Goal: Check status: Check status

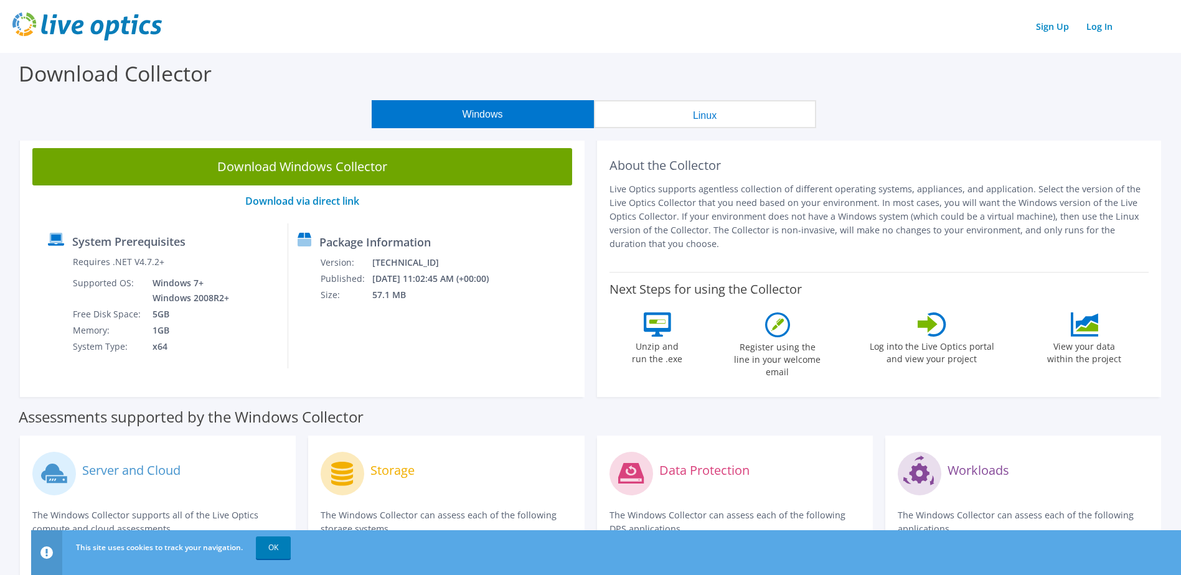
drag, startPoint x: 339, startPoint y: 113, endPoint x: 420, endPoint y: 101, distance: 82.4
click at [339, 113] on div "Windows Linux" at bounding box center [593, 114] width 1162 height 28
click at [1101, 26] on link "Log In" at bounding box center [1099, 26] width 39 height 18
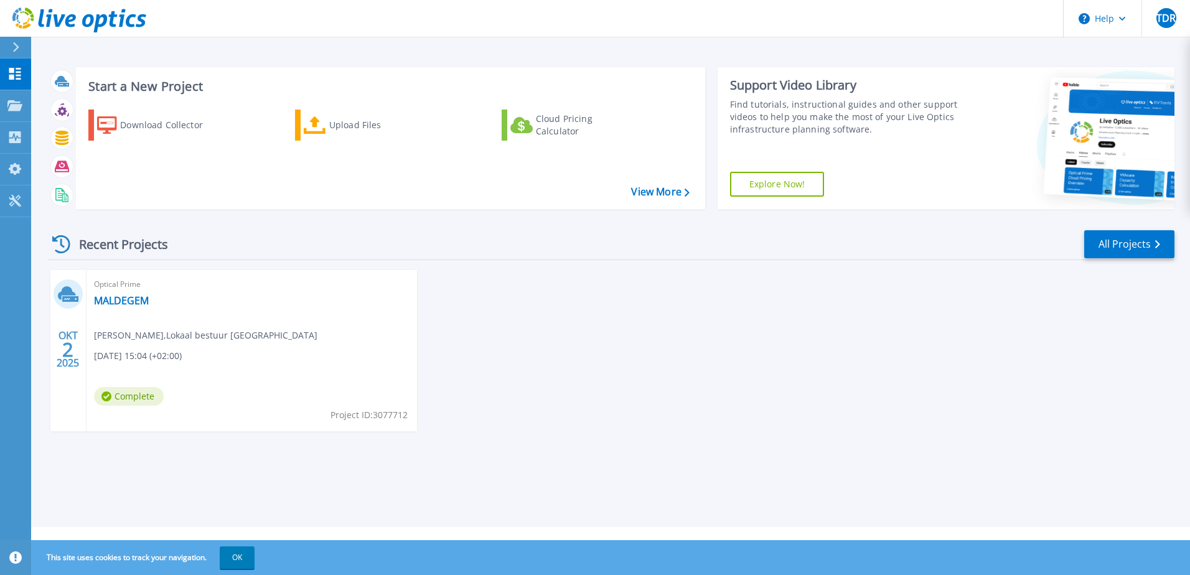
drag, startPoint x: 636, startPoint y: 382, endPoint x: 545, endPoint y: 344, distance: 98.3
click at [636, 382] on div "OKT 2 2025 Optical Prime MALDEGEM Timothy De Ridder , Lokaal bestuur Maldegem 1…" at bounding box center [606, 363] width 1137 height 186
click at [95, 300] on link "MALDEGEM" at bounding box center [121, 301] width 55 height 12
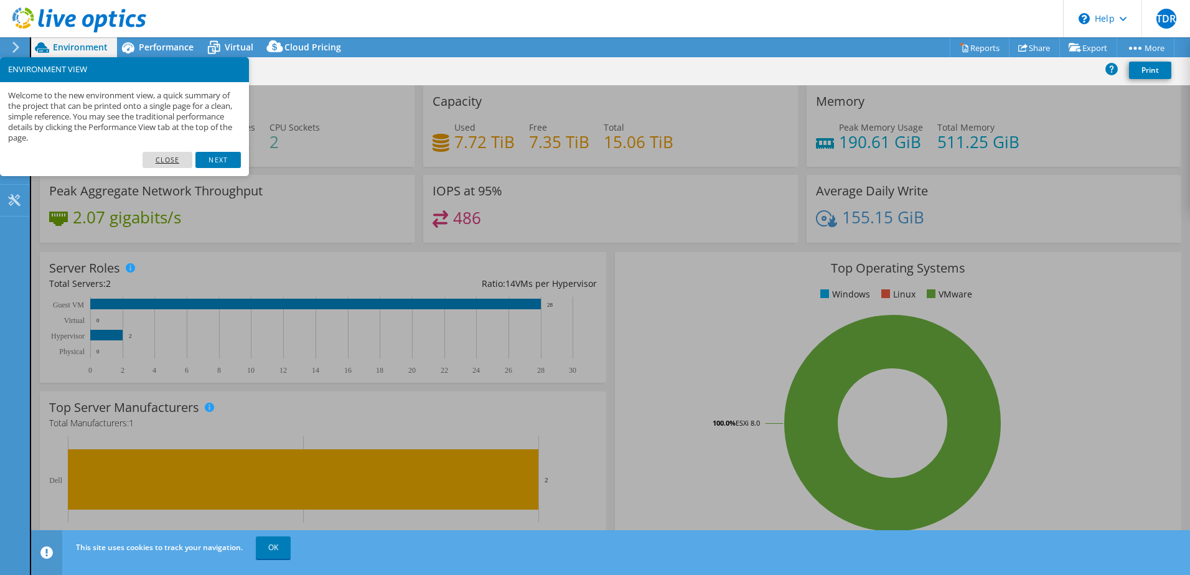
click at [168, 162] on link "Close" at bounding box center [168, 160] width 50 height 16
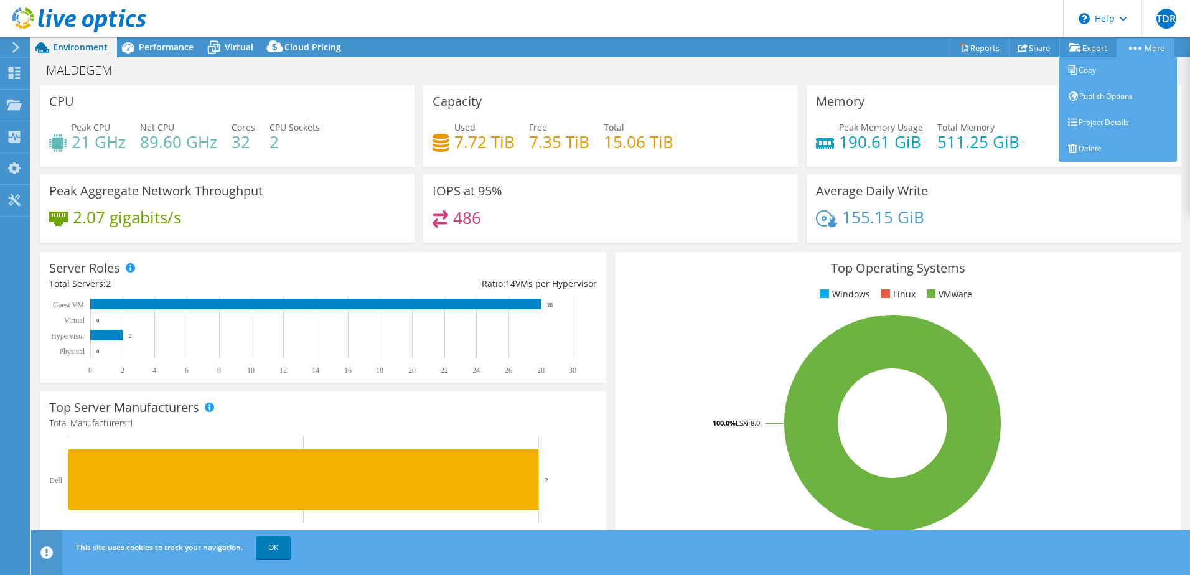
click at [1134, 45] on link "More" at bounding box center [1146, 47] width 58 height 19
click at [1134, 50] on link "More" at bounding box center [1146, 47] width 58 height 19
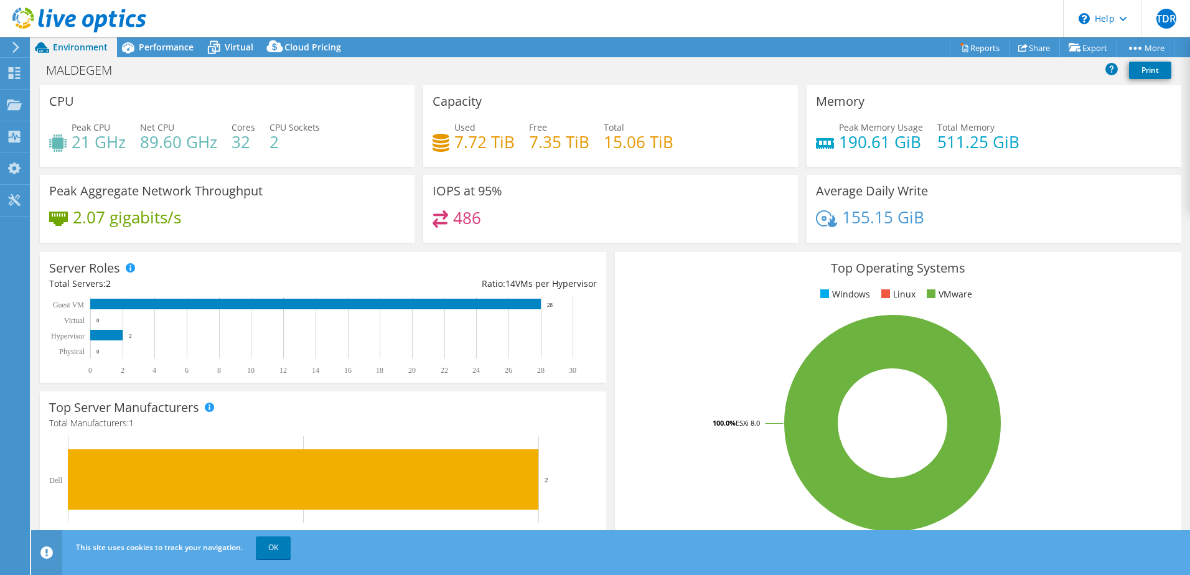
click at [778, 73] on div "MALDEGEM Print" at bounding box center [610, 70] width 1159 height 23
